Goal: Go to known website: Go to known website

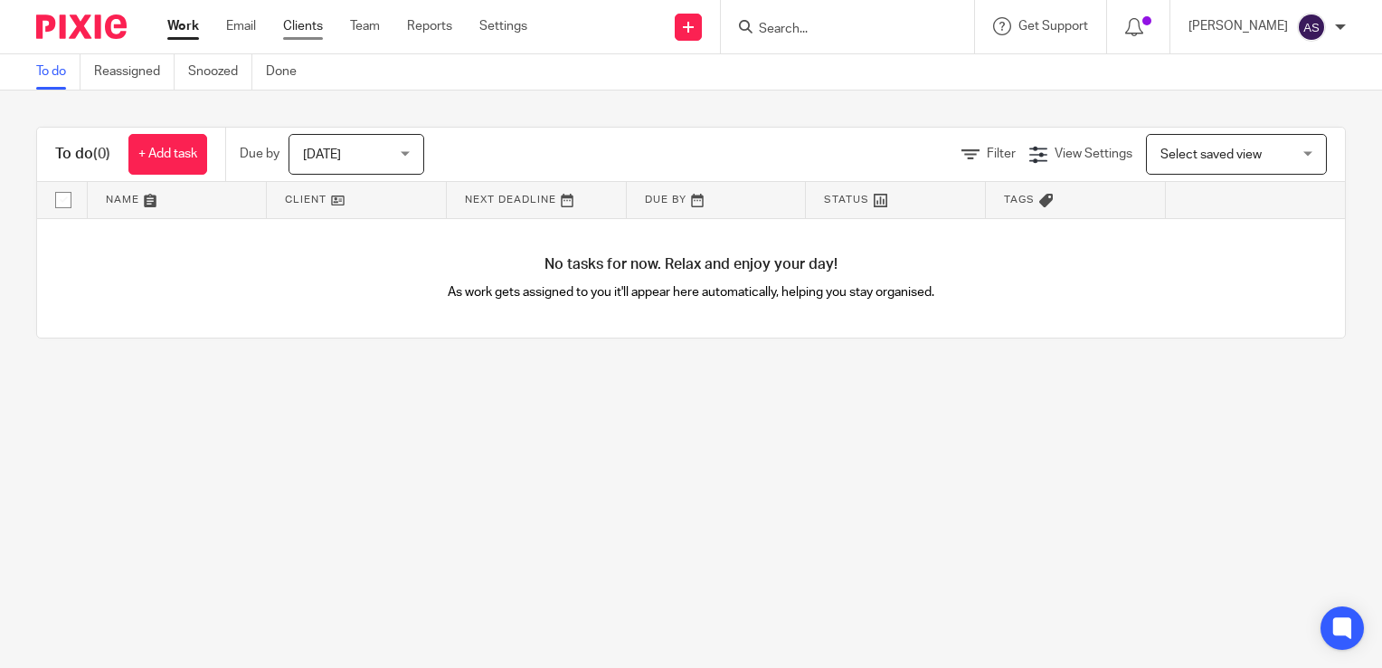
drag, startPoint x: 0, startPoint y: 0, endPoint x: 308, endPoint y: 30, distance: 309.1
click at [308, 30] on link "Clients" at bounding box center [303, 26] width 40 height 18
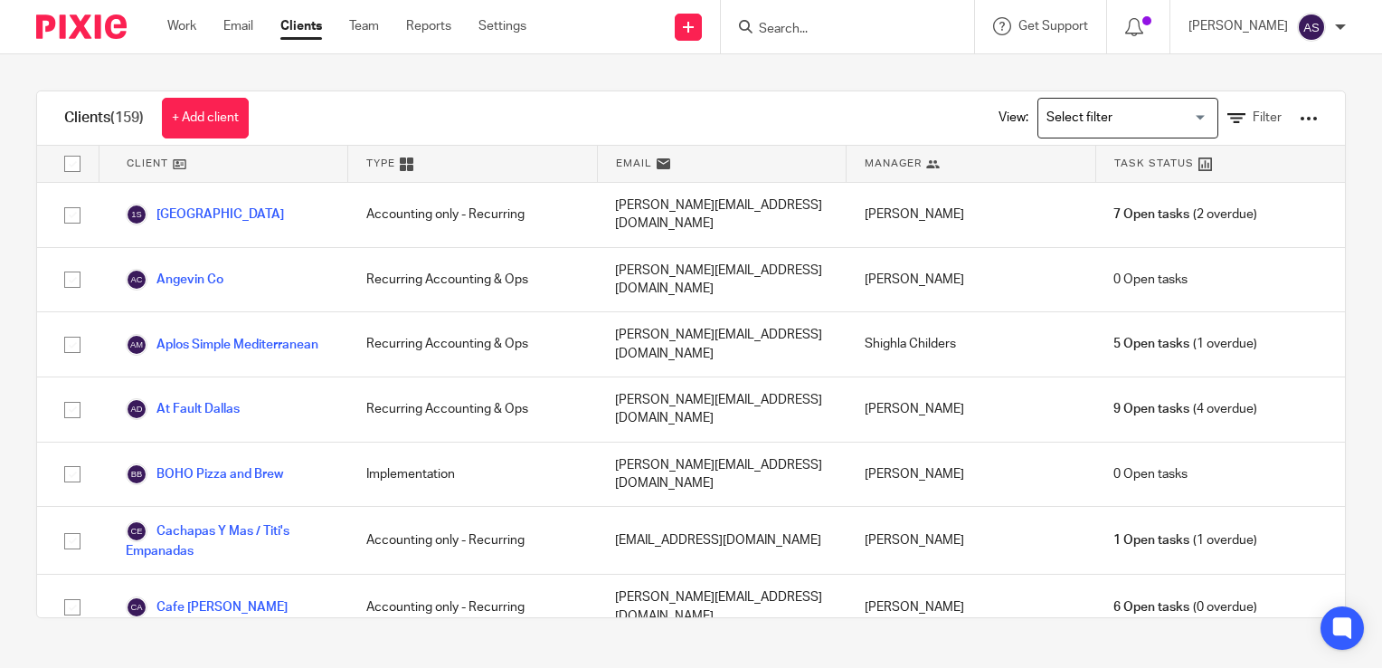
scroll to position [2034, 0]
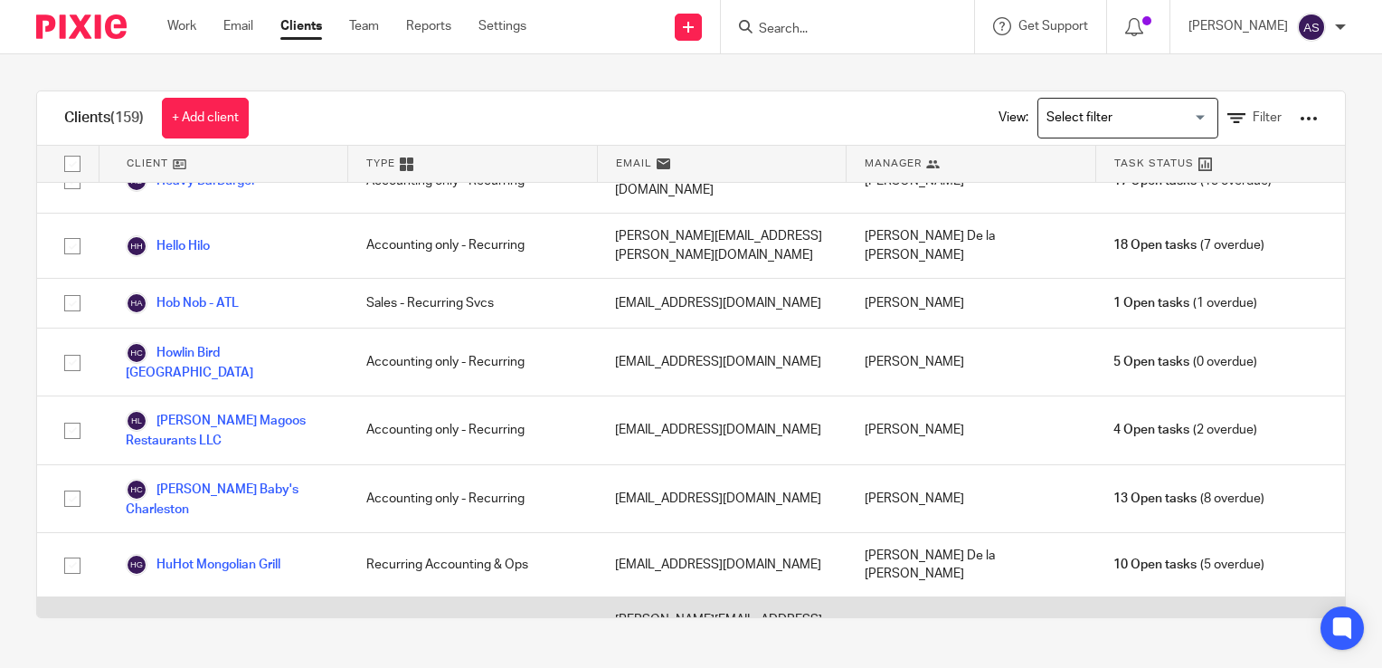
click at [230, 619] on link "Icon Entertainment" at bounding box center [196, 630] width 141 height 22
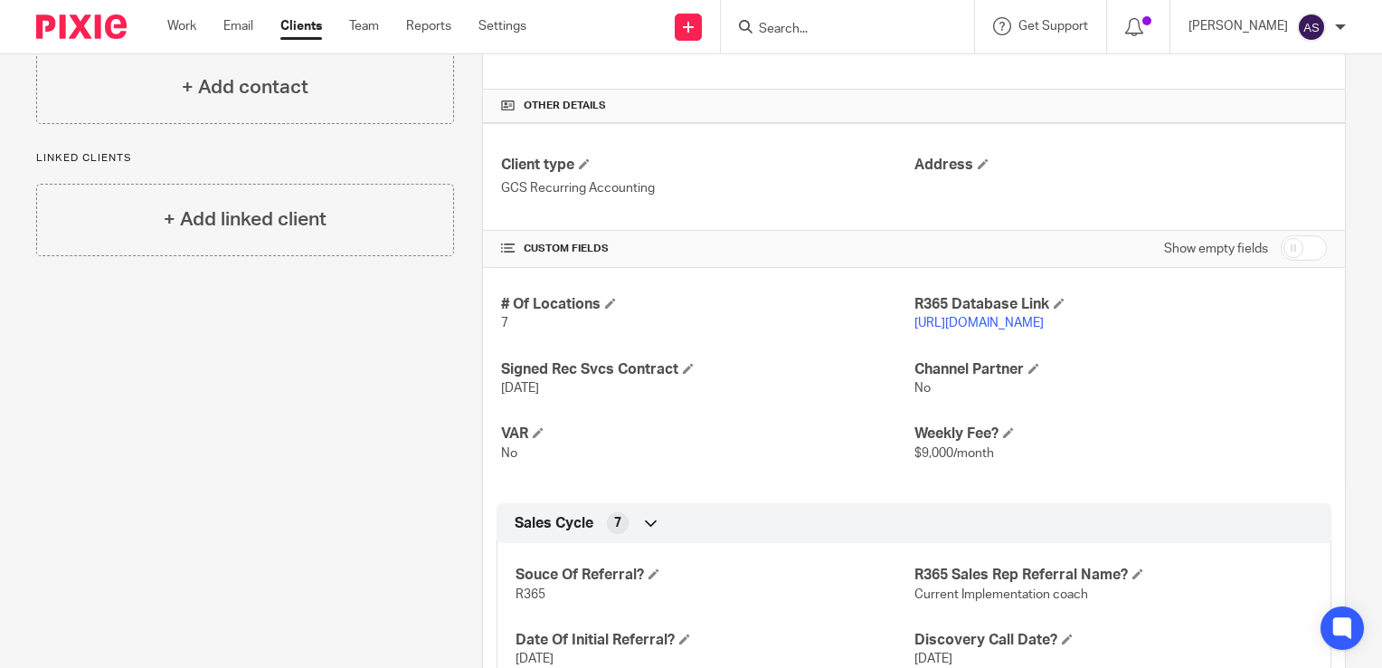
scroll to position [618, 0]
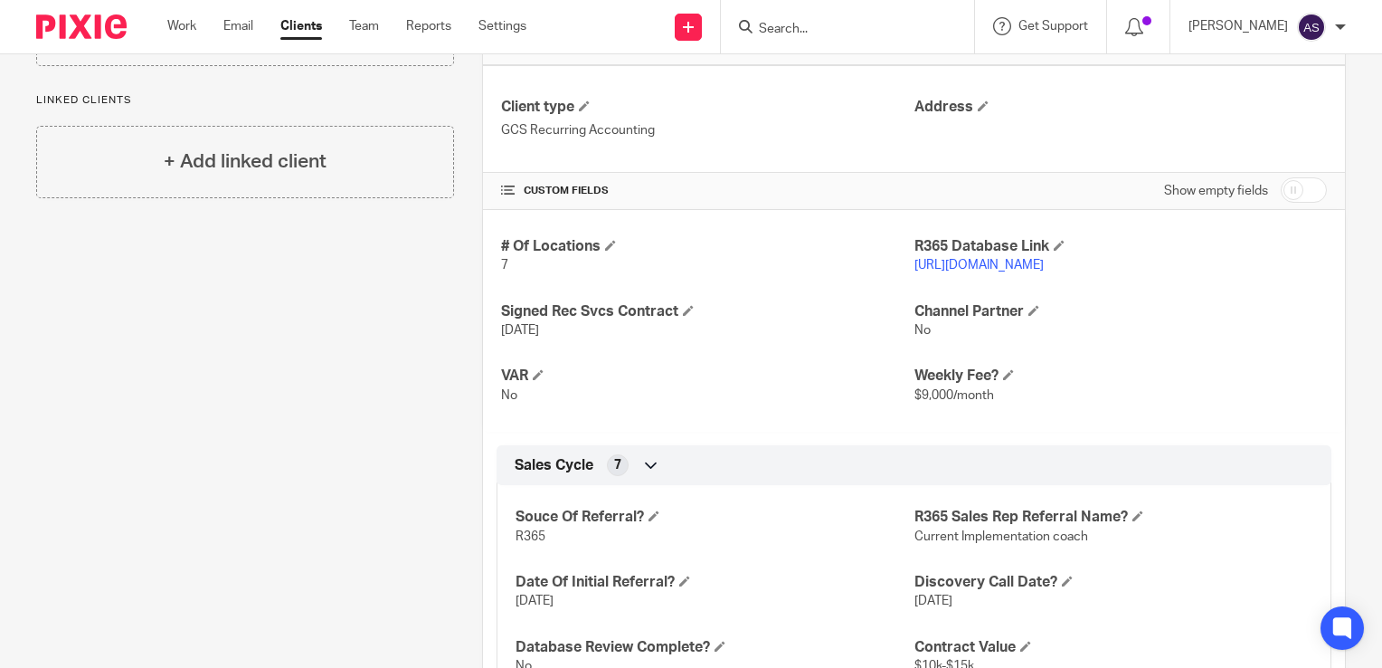
click at [1044, 260] on link "[URL][DOMAIN_NAME]" at bounding box center [979, 265] width 129 height 13
